Goal: Task Accomplishment & Management: Use online tool/utility

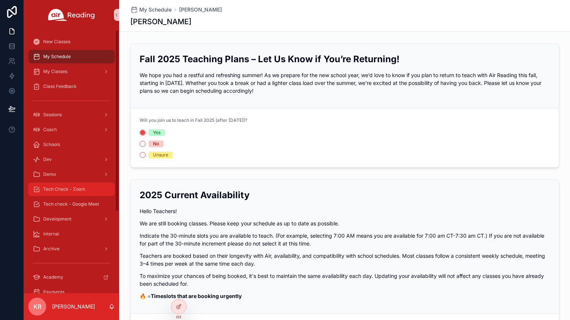
click at [72, 194] on div "Tech Check - Zoom" at bounding box center [71, 189] width 77 height 12
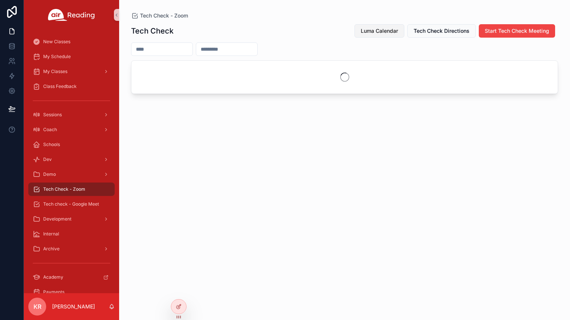
click at [382, 26] on button "Luma Calendar" at bounding box center [379, 30] width 50 height 13
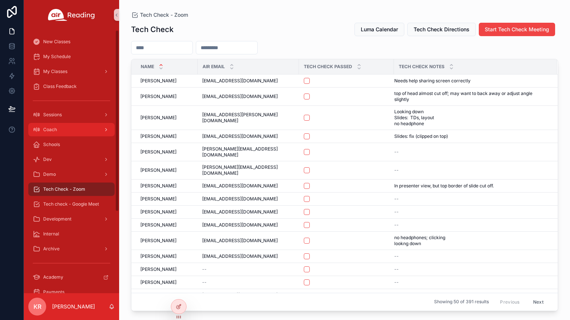
click at [65, 135] on link "Coach" at bounding box center [71, 129] width 86 height 13
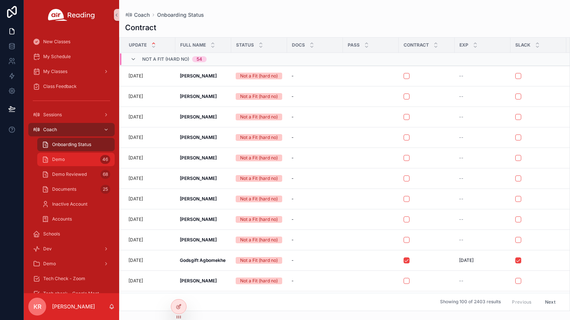
click at [78, 161] on div "Demo 46" at bounding box center [76, 159] width 68 height 12
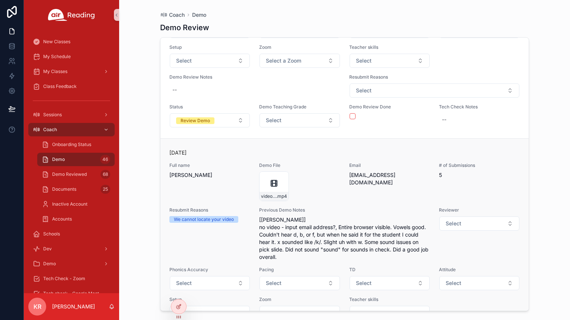
scroll to position [186, 0]
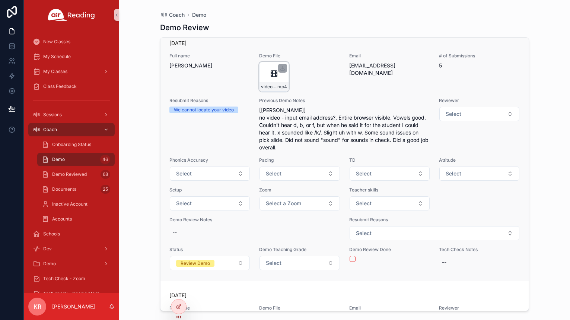
click at [265, 72] on div "video4756722003 .mp4" at bounding box center [274, 77] width 30 height 30
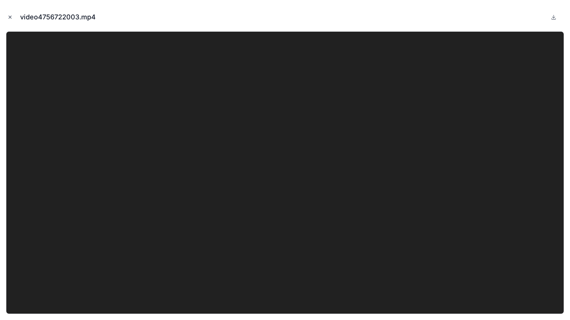
click at [11, 18] on icon "Close modal" at bounding box center [9, 17] width 5 height 5
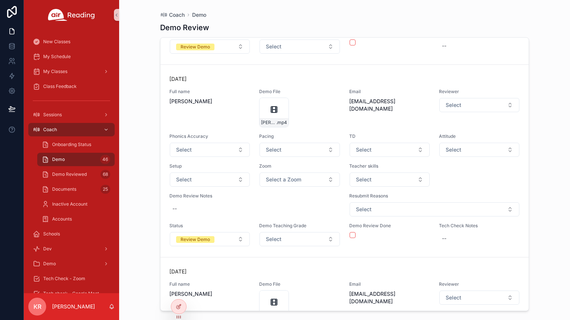
scroll to position [1898, 0]
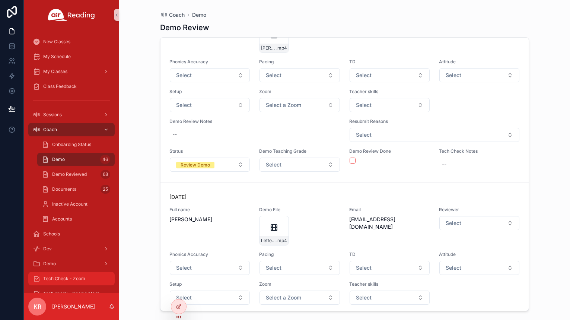
click at [67, 276] on span "Tech Check - Zoom" at bounding box center [64, 278] width 42 height 6
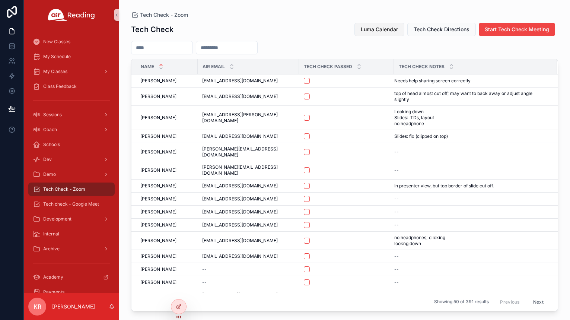
click at [372, 26] on span "Luma Calendar" at bounding box center [379, 29] width 37 height 7
